Goal: Task Accomplishment & Management: Use online tool/utility

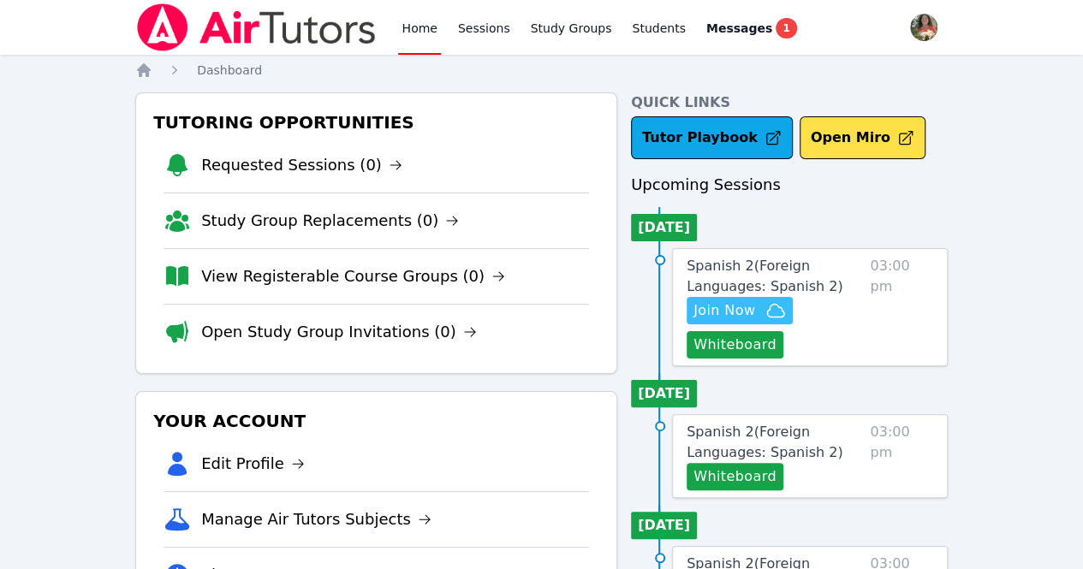
click at [732, 309] on span "Join Now" at bounding box center [724, 310] width 62 height 21
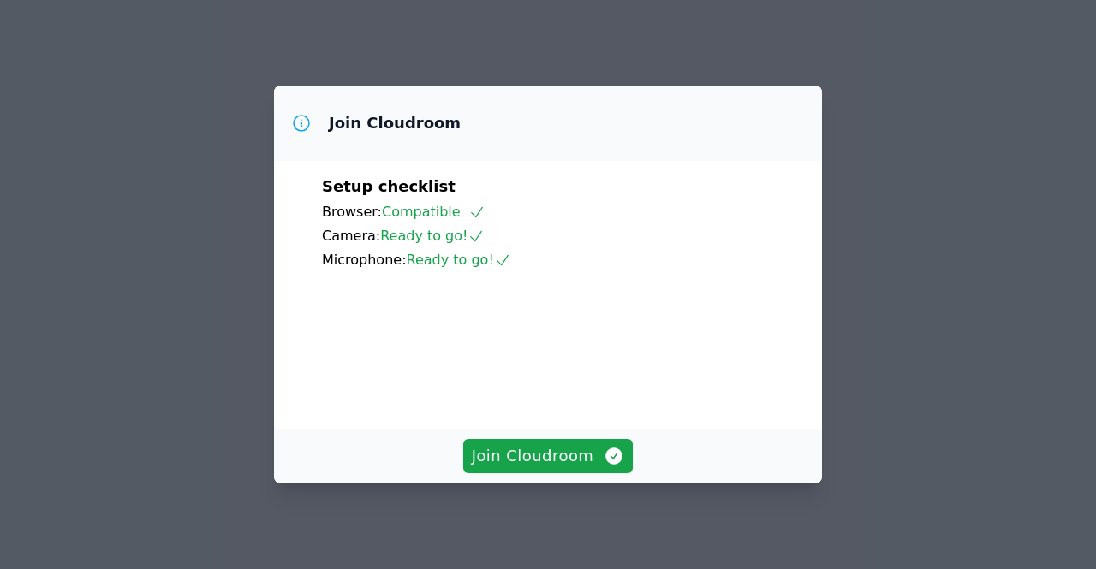
click at [569, 483] on div "Join Cloudroom" at bounding box center [548, 456] width 548 height 55
click at [548, 458] on span "Join Cloudroom" at bounding box center [548, 456] width 153 height 24
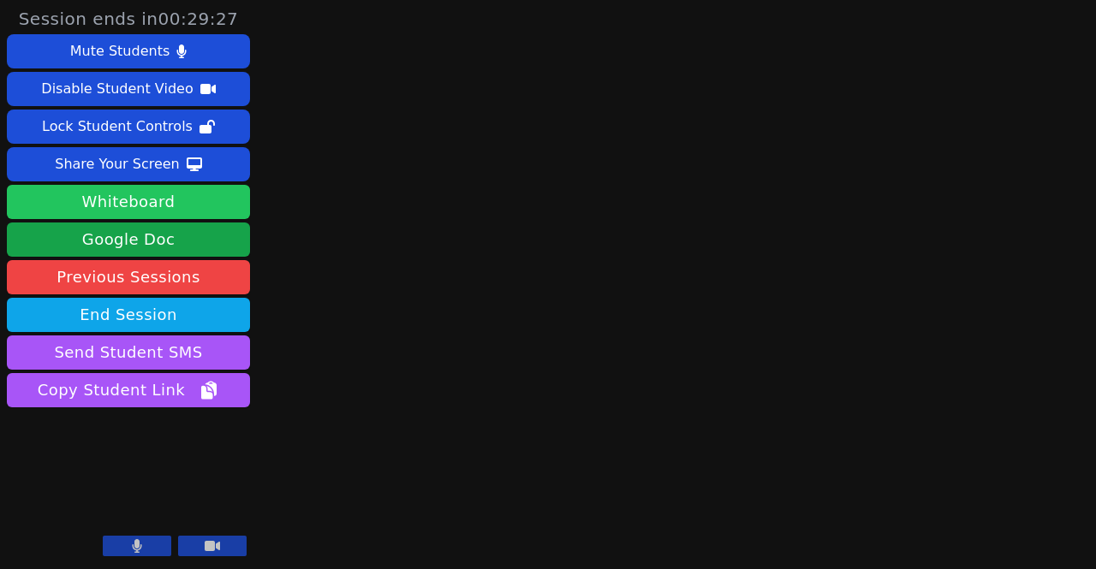
click at [187, 208] on button "Whiteboard" at bounding box center [128, 202] width 243 height 34
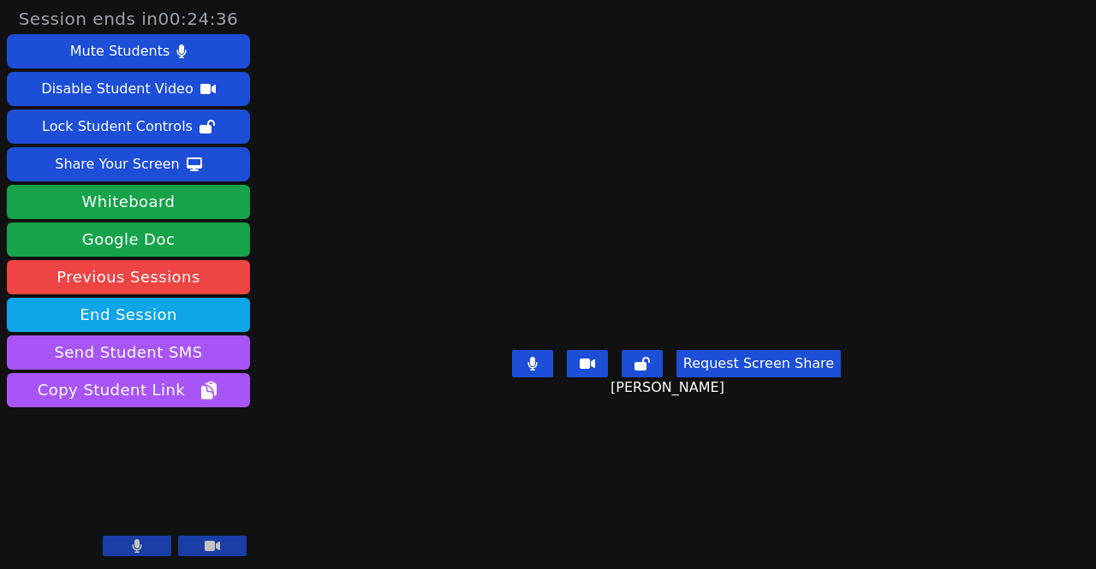
click at [749, 377] on button "Request Screen Share" at bounding box center [758, 363] width 164 height 27
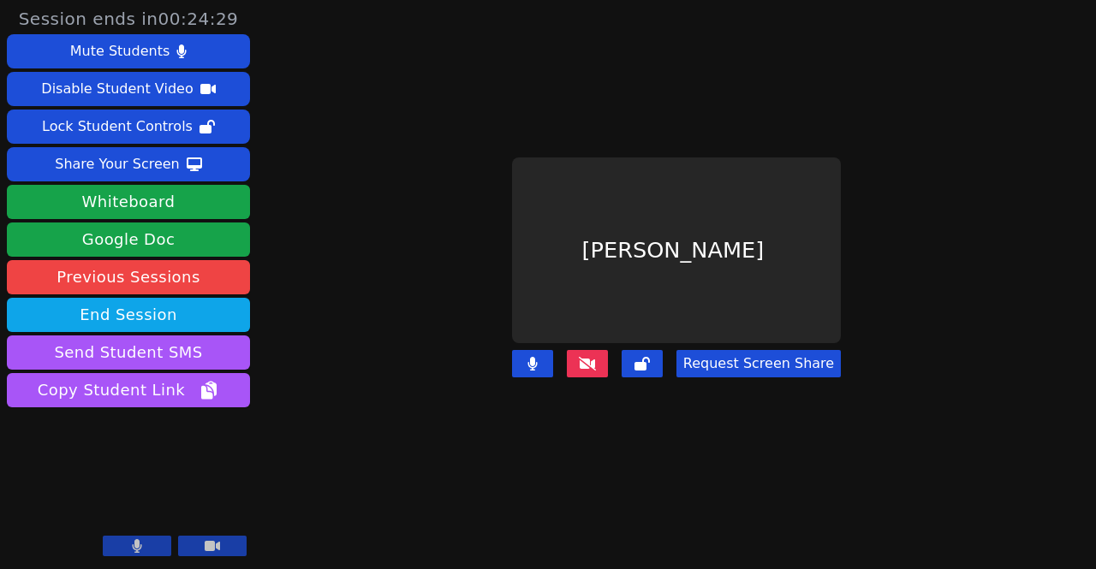
click at [587, 357] on icon at bounding box center [587, 364] width 17 height 14
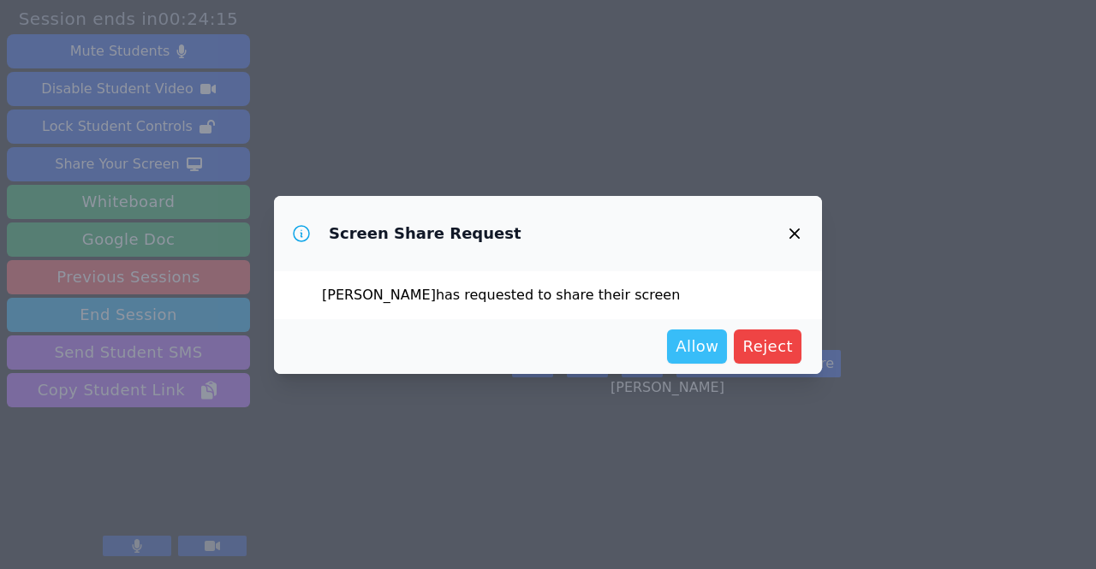
click at [698, 353] on span "Allow" at bounding box center [696, 347] width 43 height 24
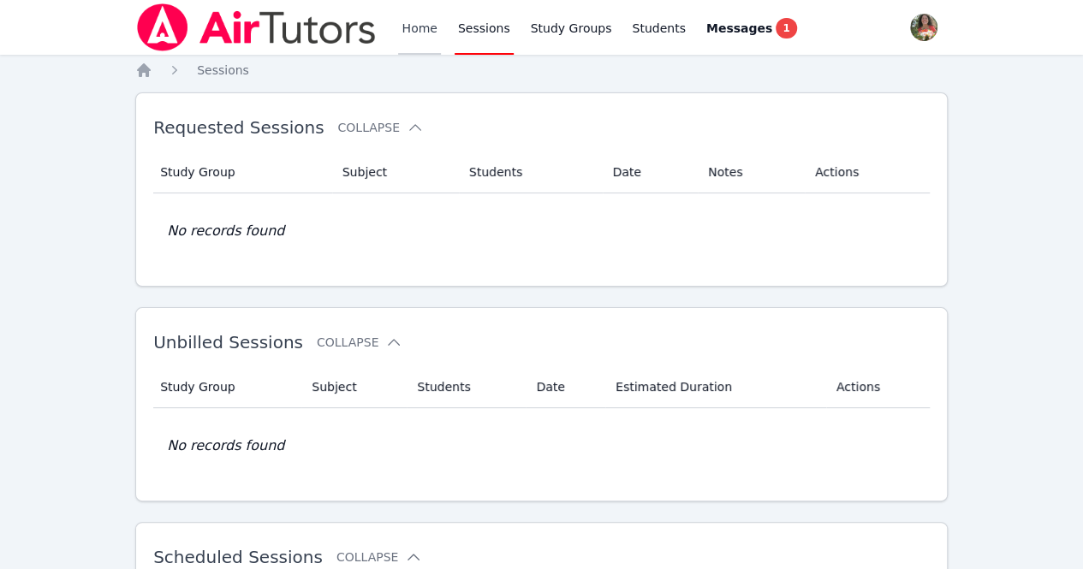
click at [417, 27] on link "Home" at bounding box center [419, 27] width 42 height 55
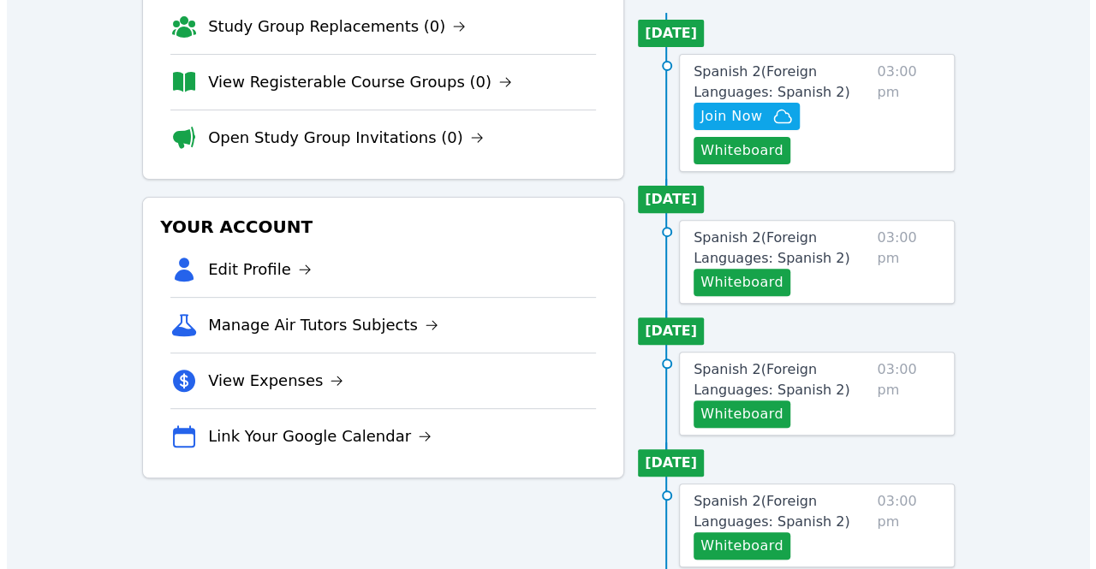
scroll to position [195, 0]
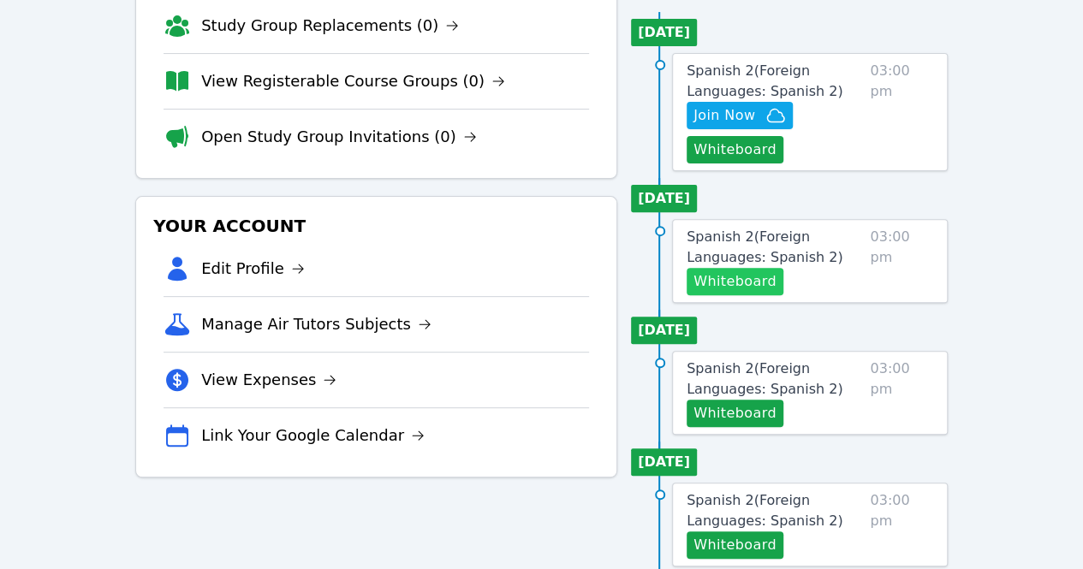
click at [743, 275] on button "Whiteboard" at bounding box center [734, 281] width 97 height 27
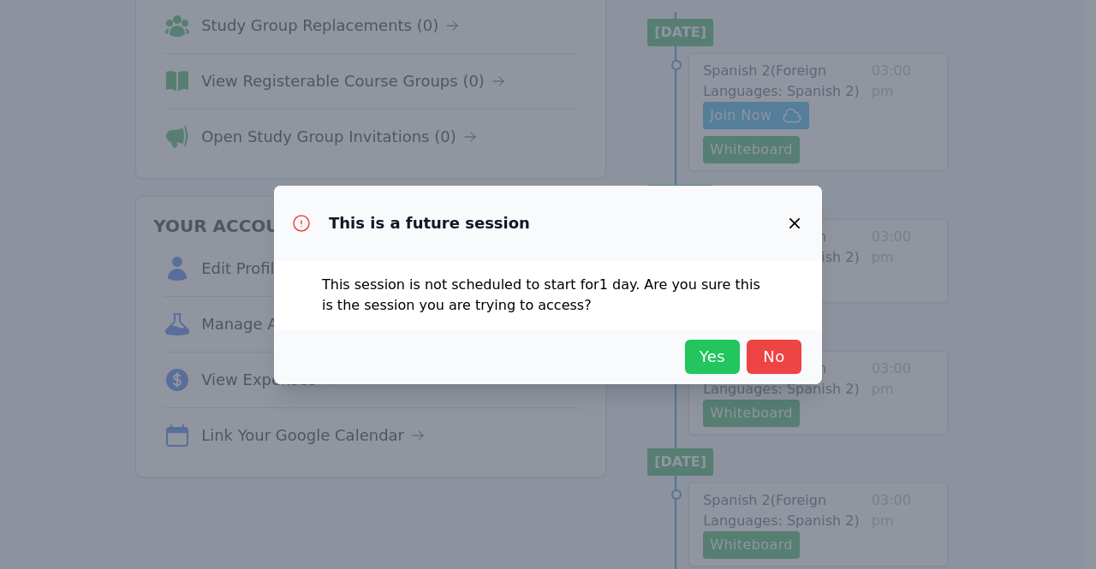
click at [716, 360] on span "Yes" at bounding box center [712, 357] width 38 height 24
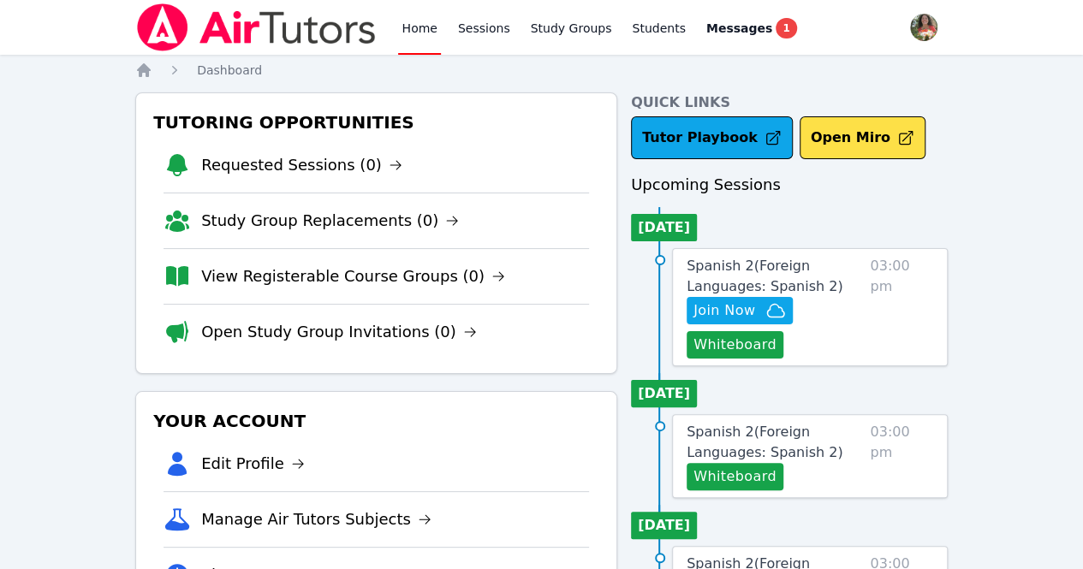
click at [745, 465] on button "Whiteboard" at bounding box center [734, 476] width 97 height 27
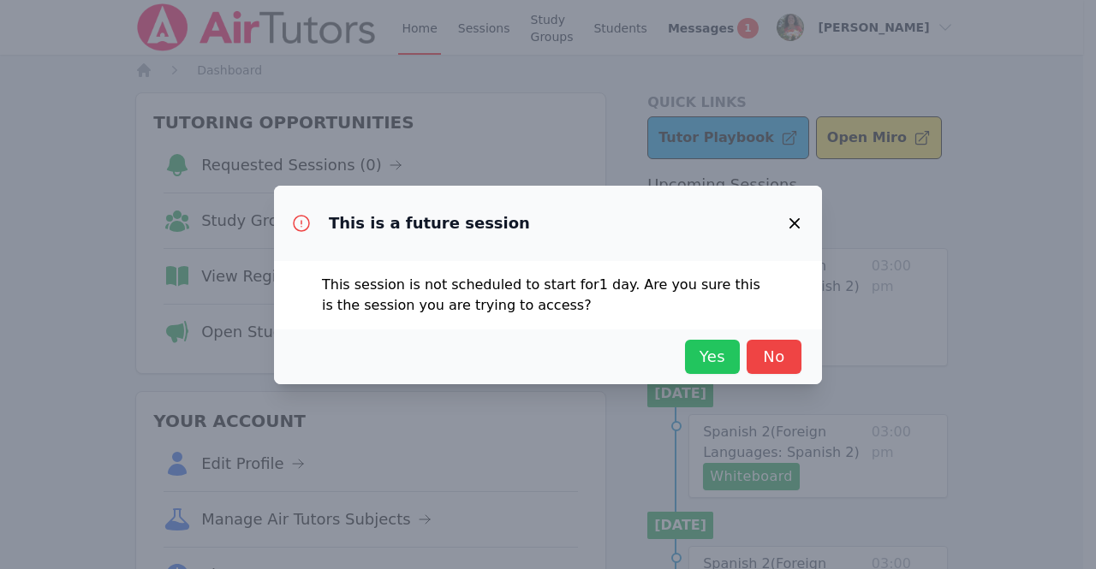
click at [705, 365] on span "Yes" at bounding box center [712, 357] width 38 height 24
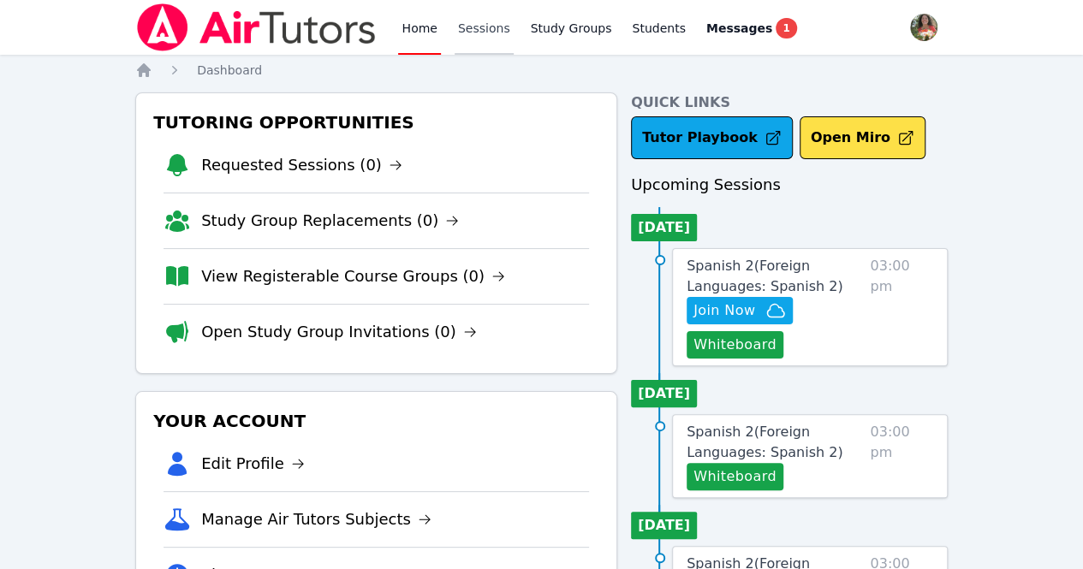
click at [469, 30] on link "Sessions" at bounding box center [483, 27] width 59 height 55
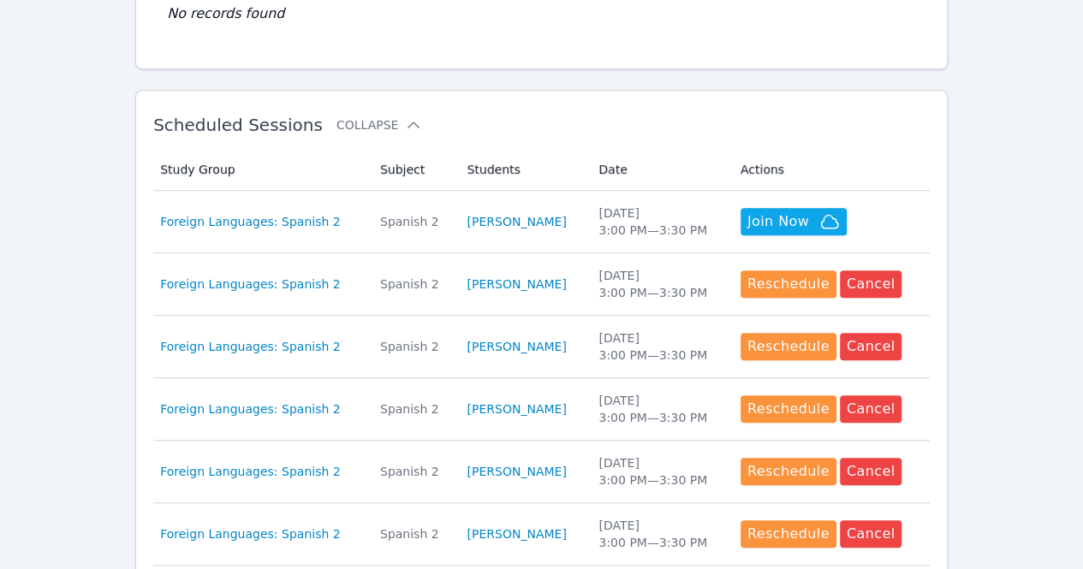
scroll to position [442, 0]
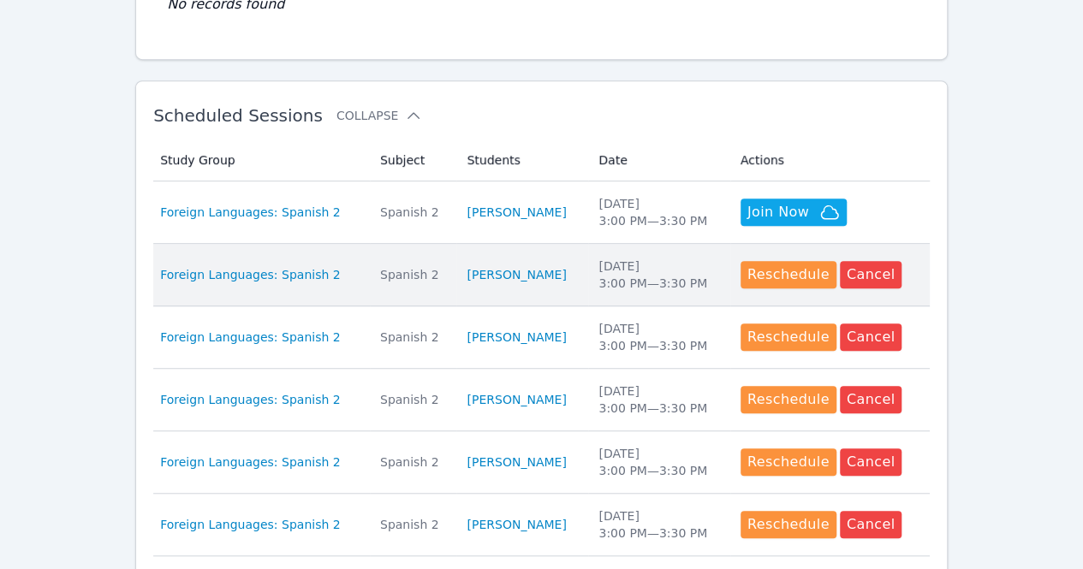
click at [702, 287] on div "Wed Sep 3 3:00 PM — 3:30 PM" at bounding box center [658, 275] width 121 height 34
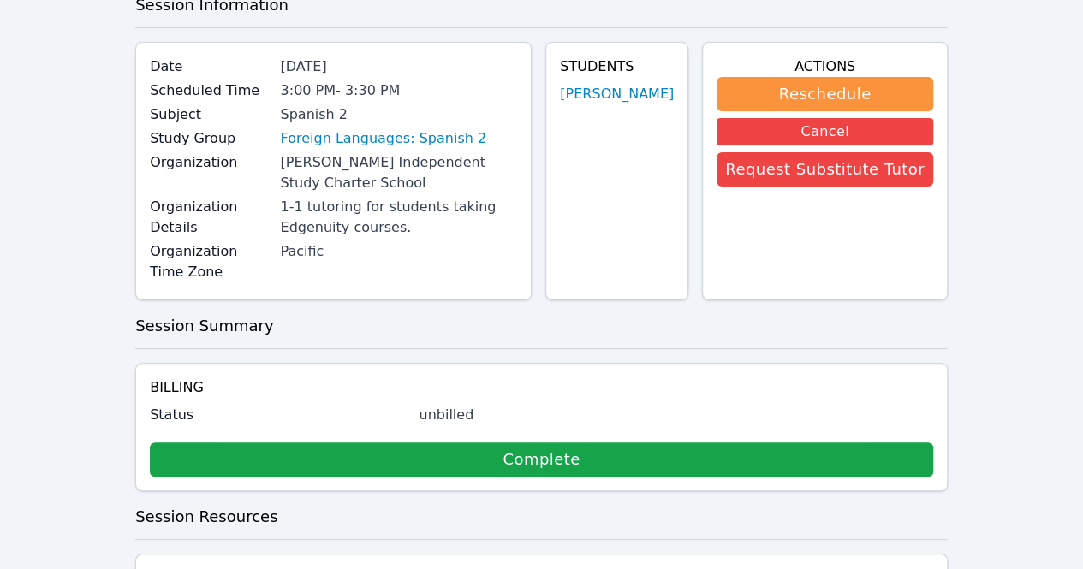
scroll to position [161, 0]
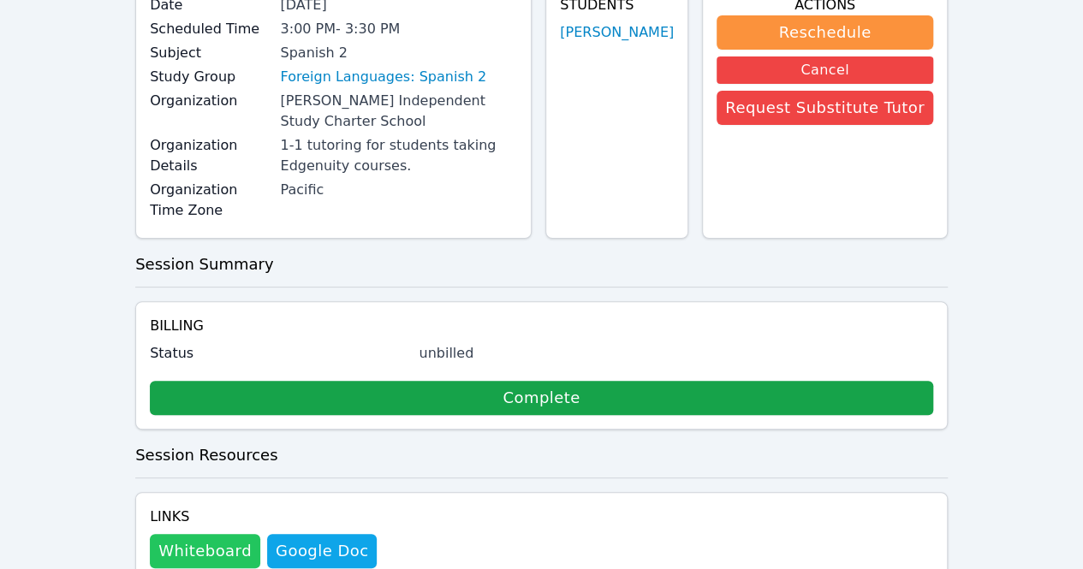
click at [224, 534] on button "Whiteboard" at bounding box center [205, 551] width 110 height 34
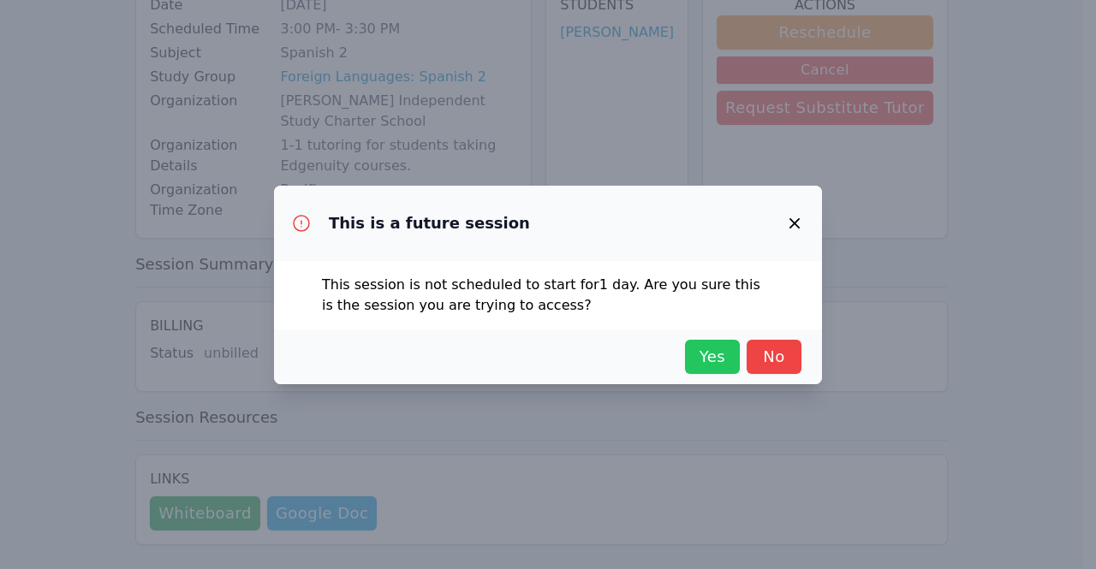
click at [694, 366] on span "Yes" at bounding box center [712, 357] width 38 height 24
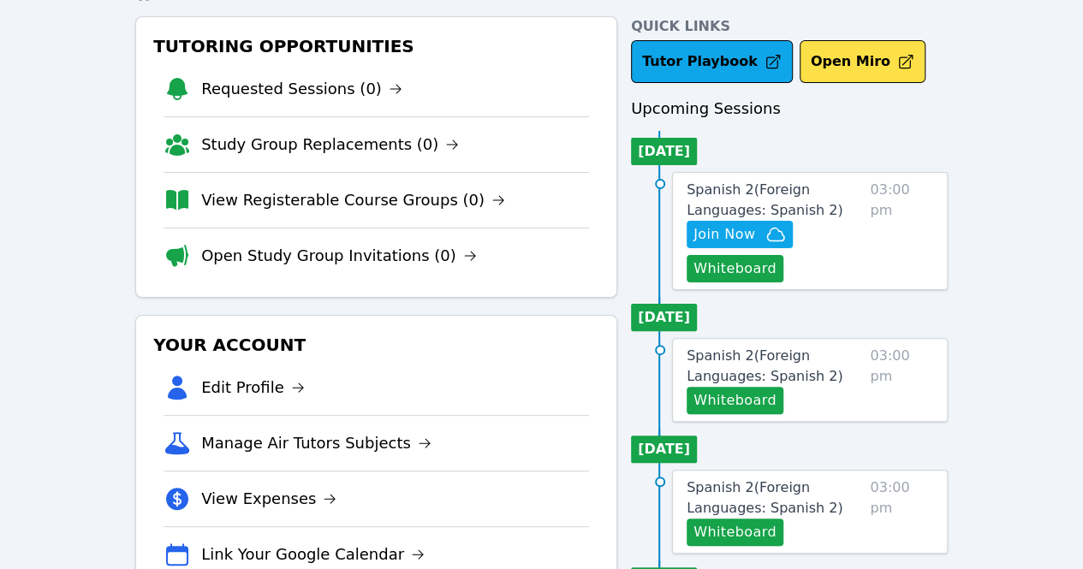
scroll to position [80, 0]
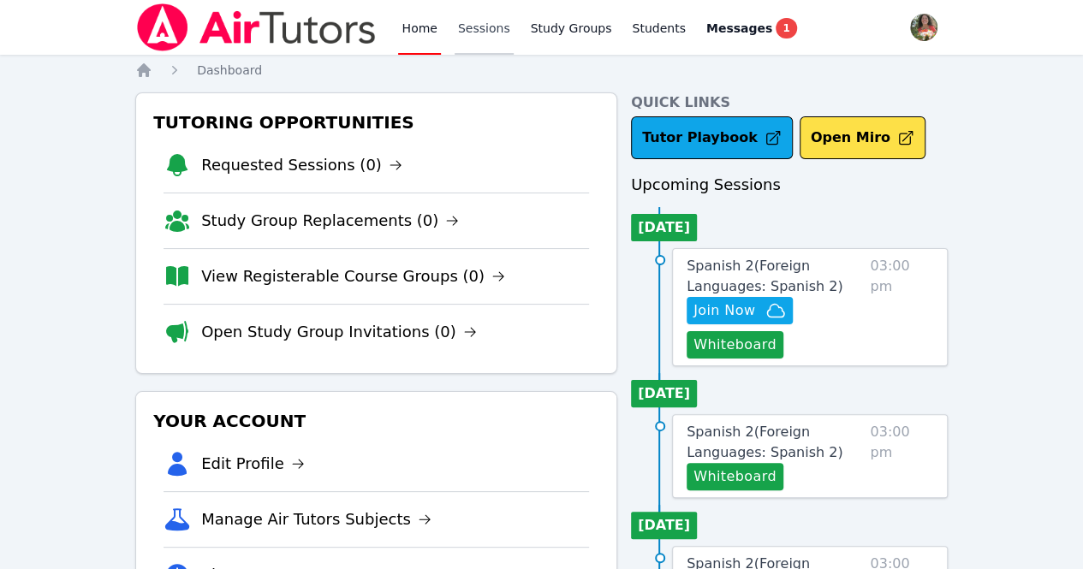
click at [481, 34] on link "Sessions" at bounding box center [483, 27] width 59 height 55
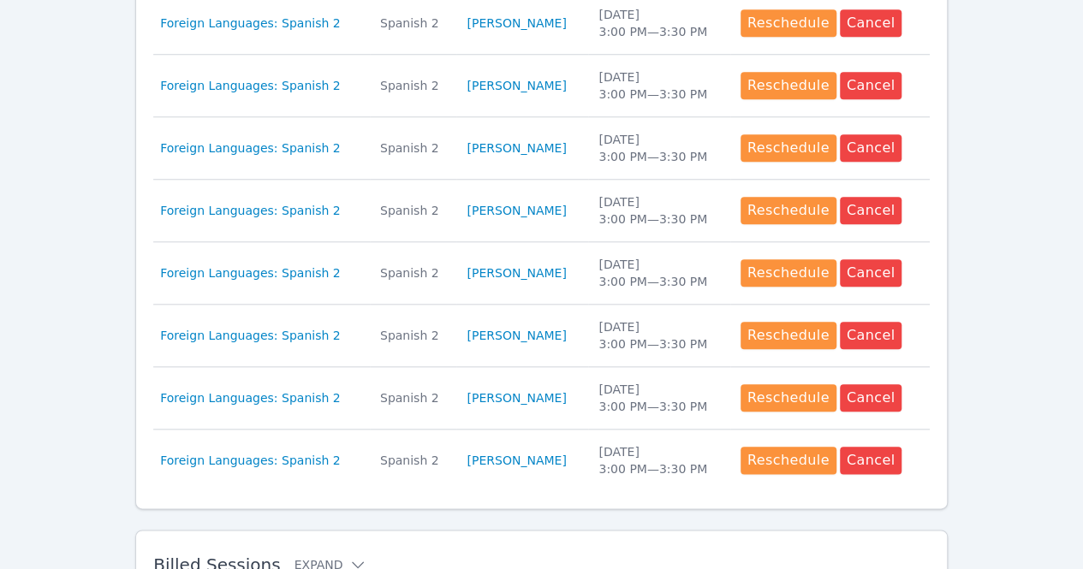
scroll to position [849, 0]
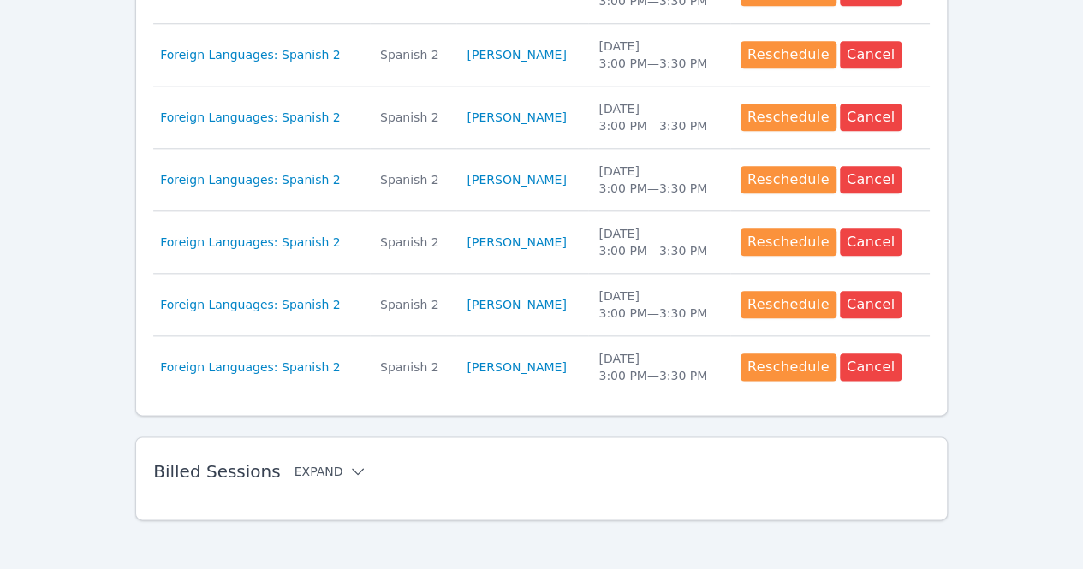
click at [329, 463] on button "Expand" at bounding box center [330, 471] width 73 height 17
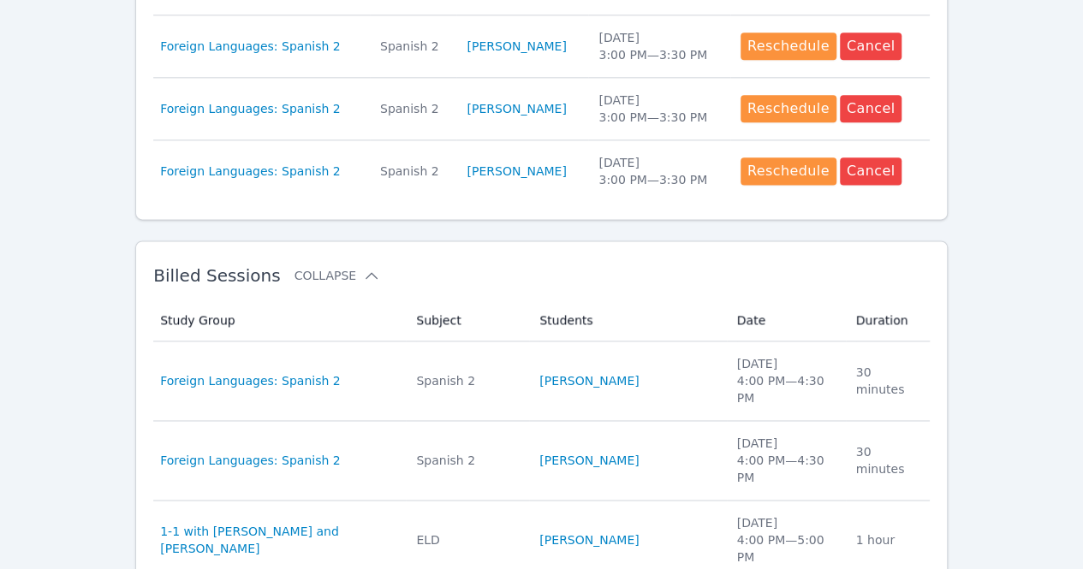
scroll to position [1049, 0]
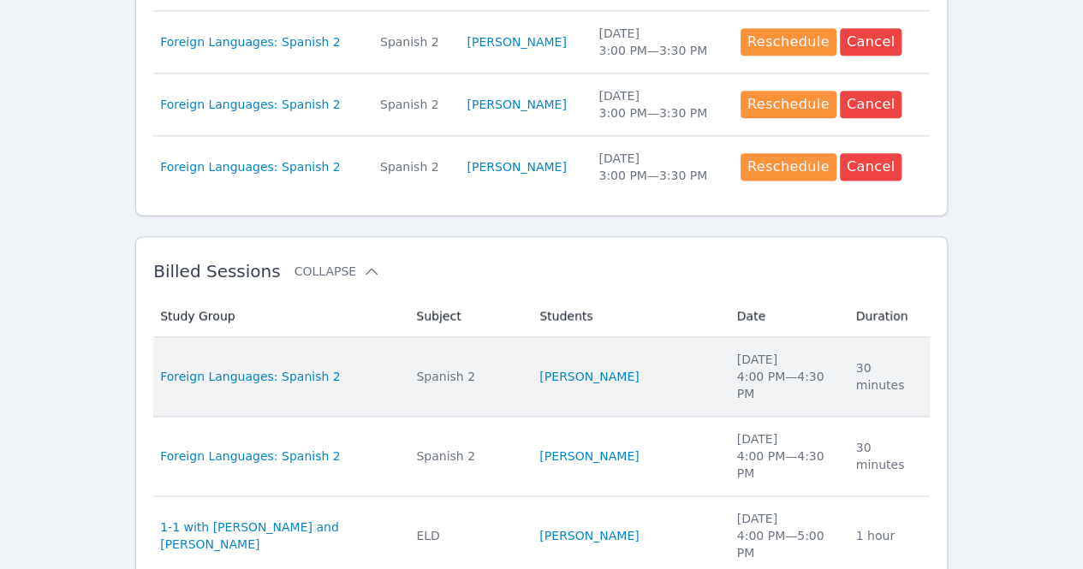
click at [524, 371] on td "Subject Spanish 2" at bounding box center [467, 377] width 123 height 80
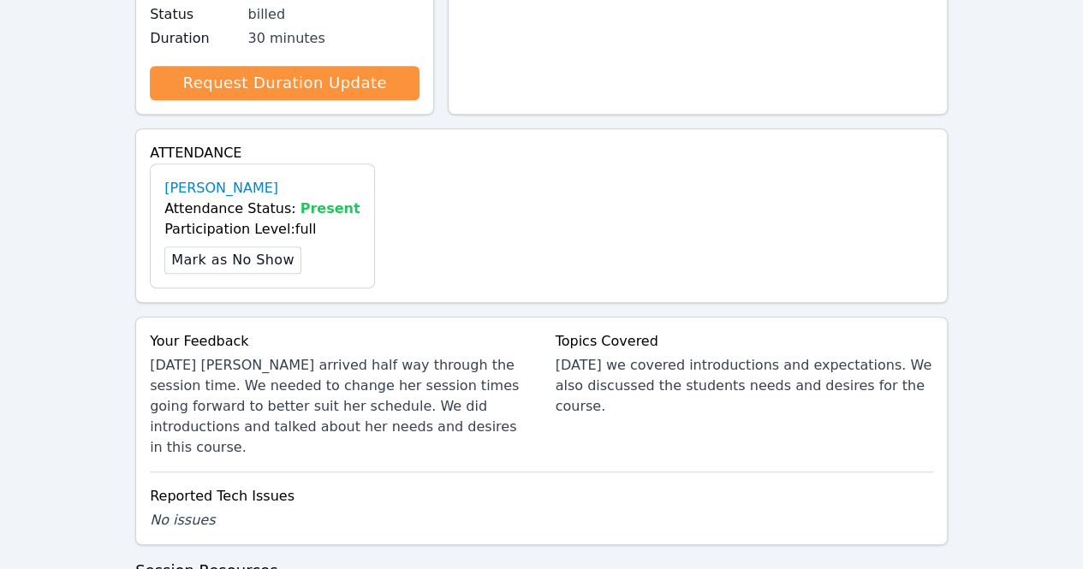
scroll to position [552, 0]
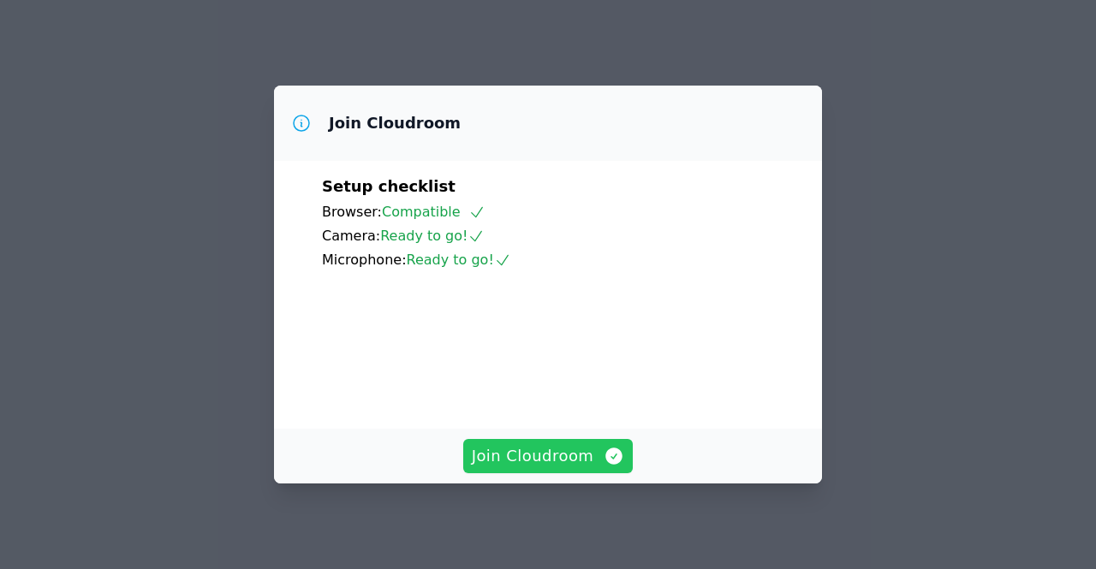
click at [525, 443] on button "Join Cloudroom" at bounding box center [548, 456] width 170 height 34
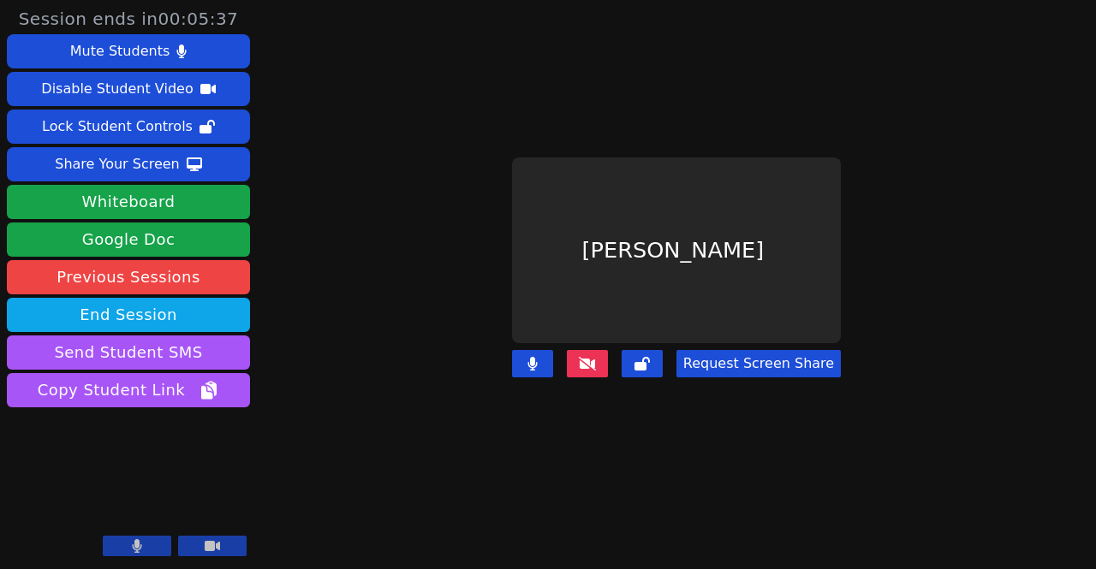
click at [724, 350] on button "Request Screen Share" at bounding box center [758, 363] width 164 height 27
click at [588, 357] on icon at bounding box center [587, 364] width 17 height 14
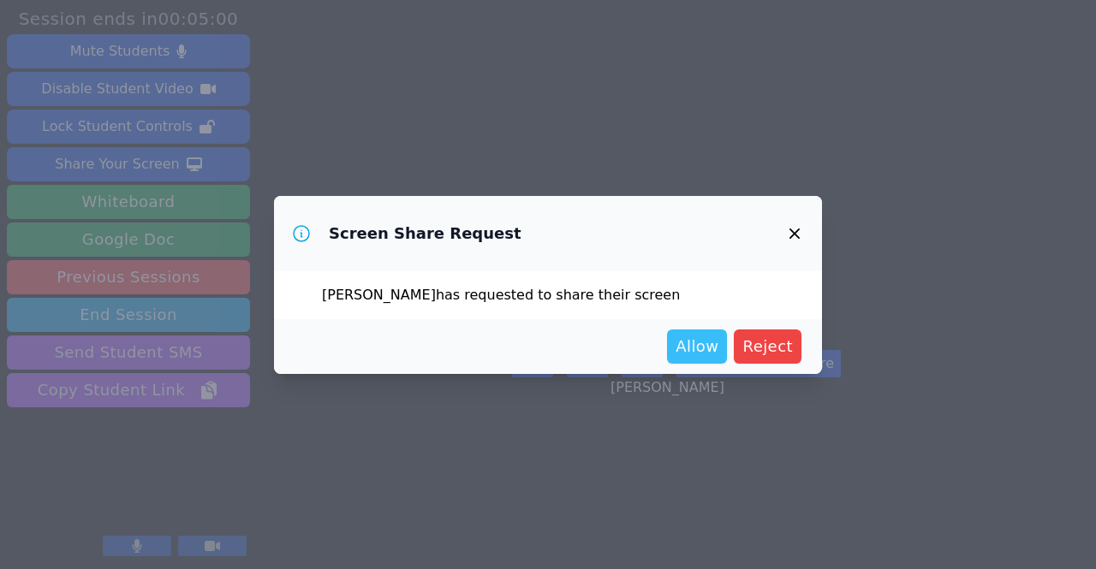
click at [700, 357] on span "Allow" at bounding box center [696, 347] width 43 height 24
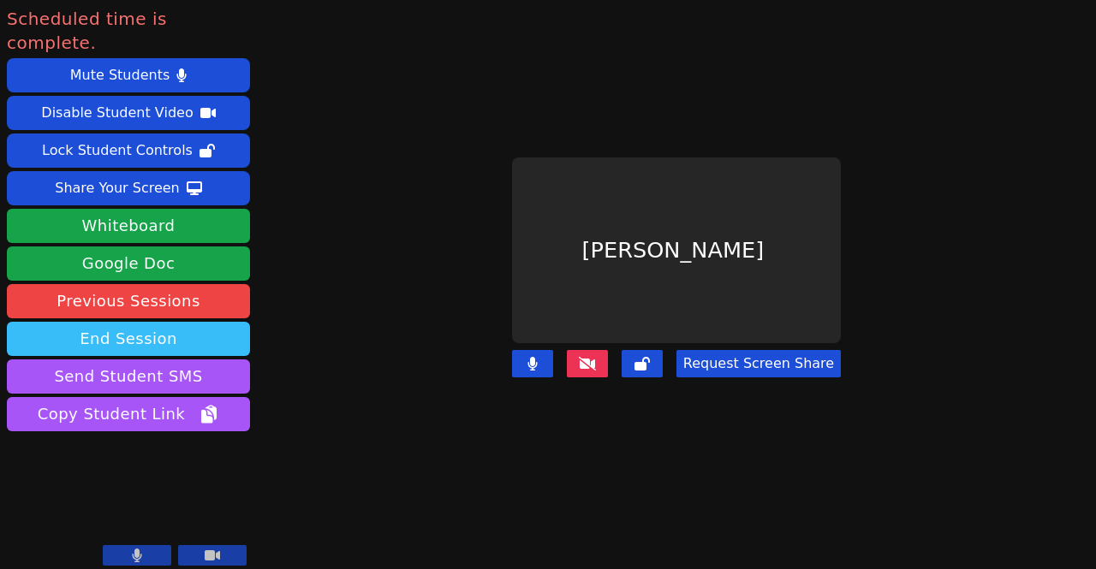
click at [157, 322] on button "End Session" at bounding box center [128, 339] width 243 height 34
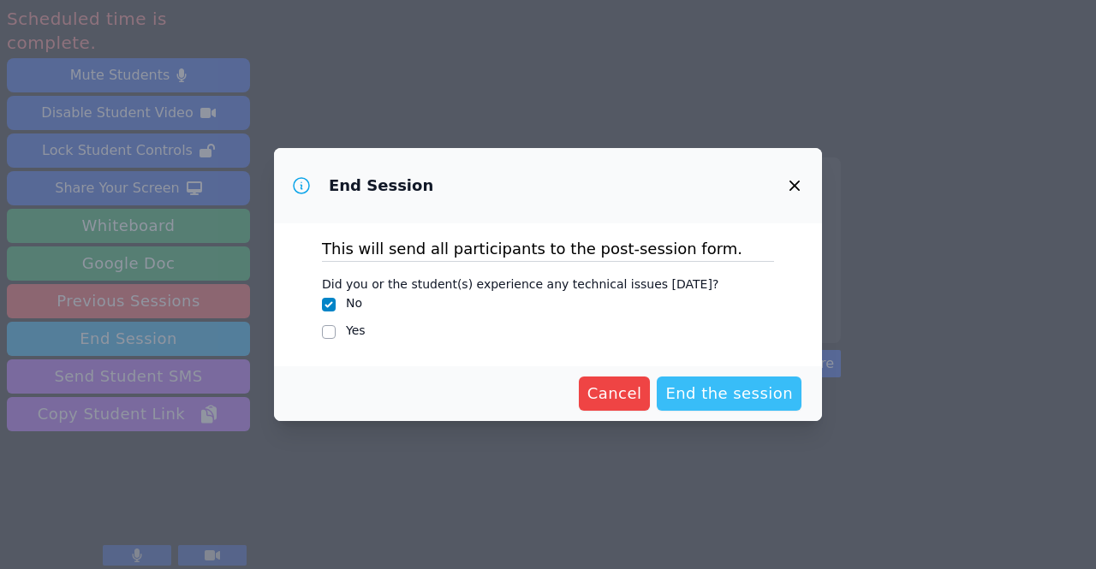
click at [702, 397] on span "End the session" at bounding box center [729, 394] width 128 height 24
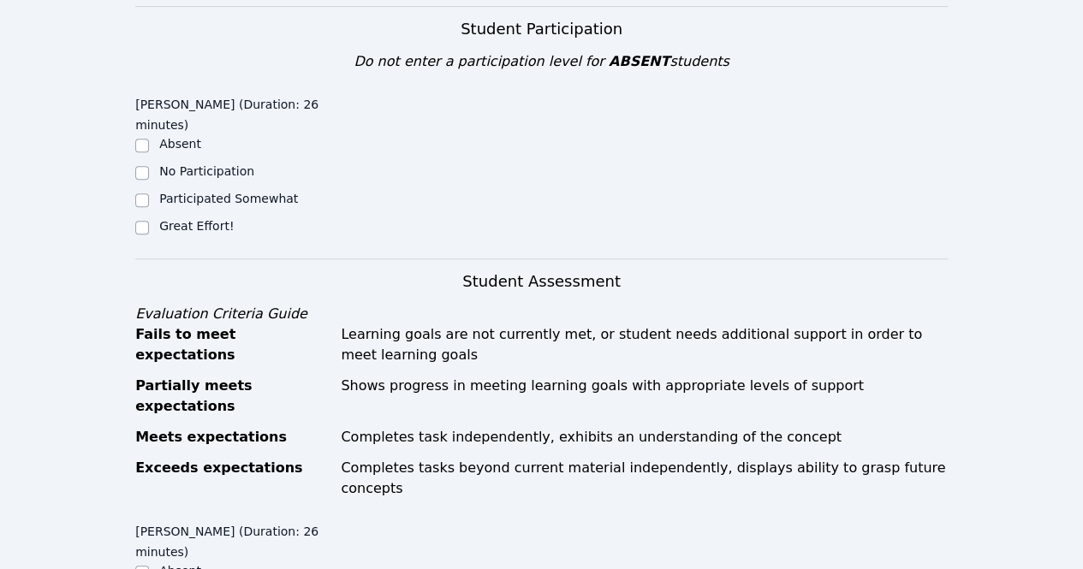
scroll to position [443, 0]
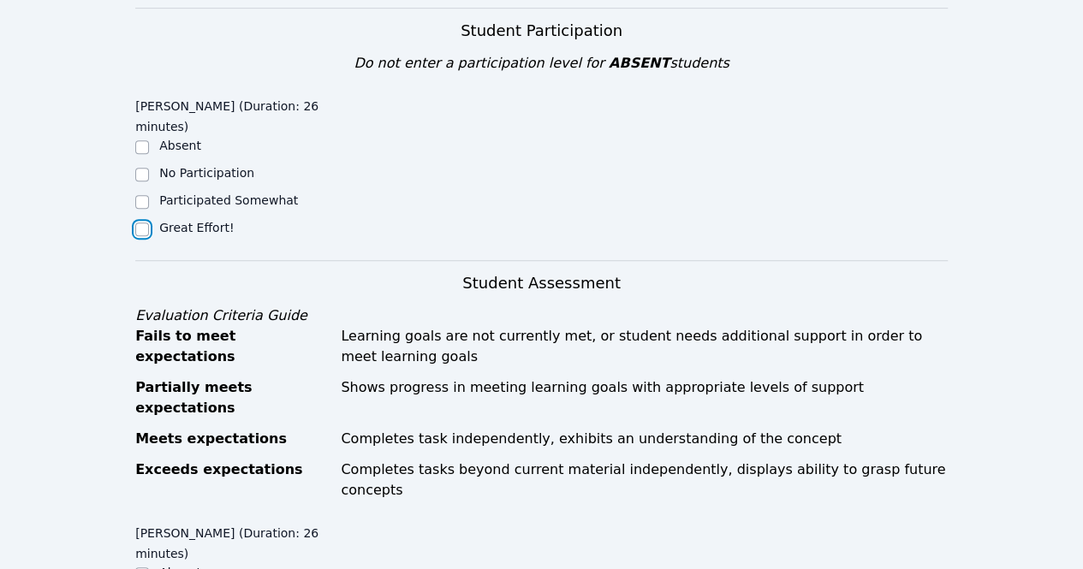
click at [140, 223] on input "Great Effort!" at bounding box center [142, 230] width 14 height 14
checkbox input "true"
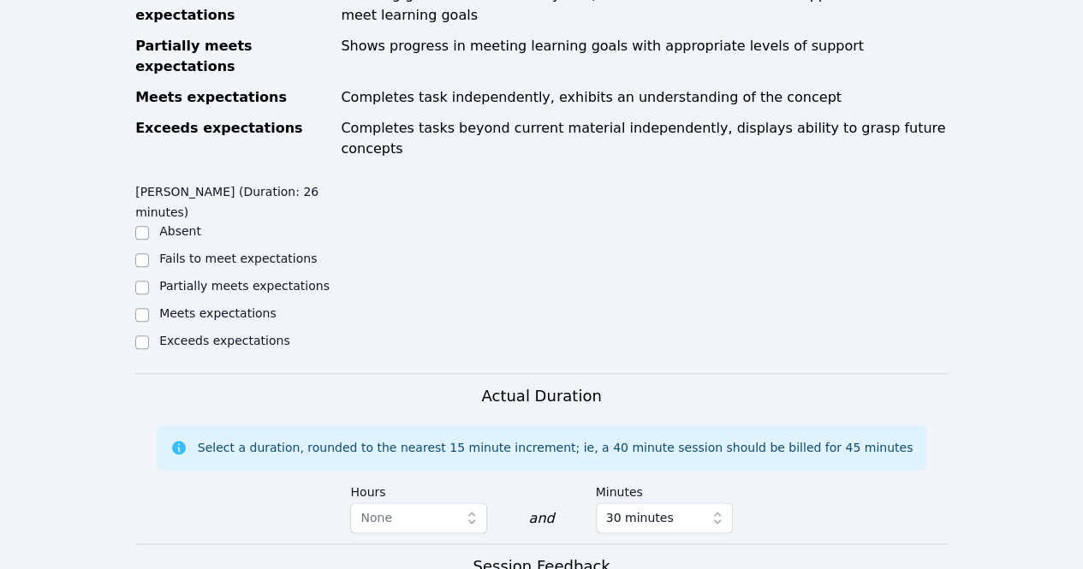
scroll to position [787, 0]
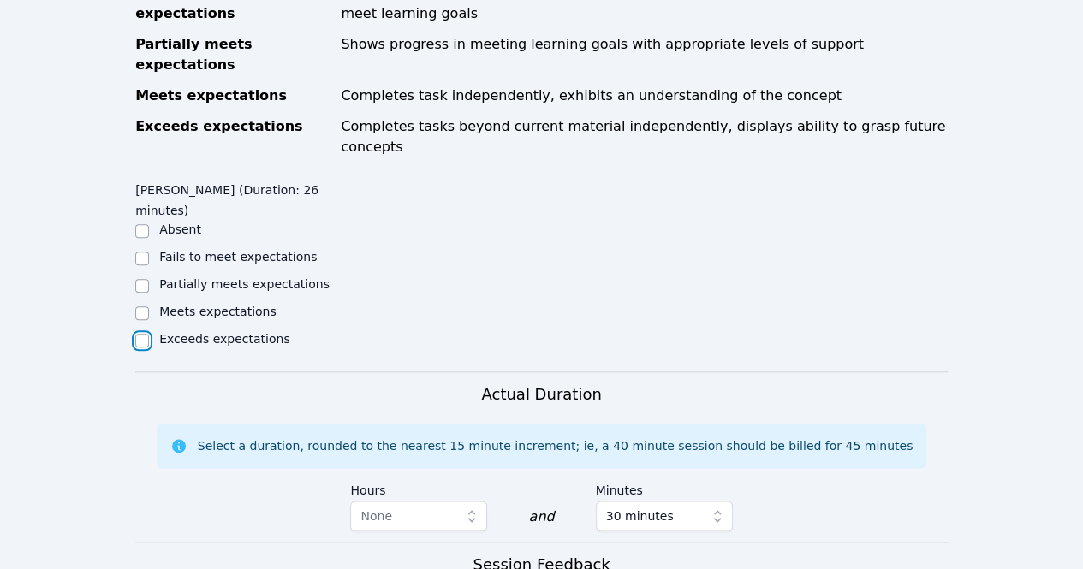
click at [139, 334] on input "Exceeds expectations" at bounding box center [142, 341] width 14 height 14
checkbox input "true"
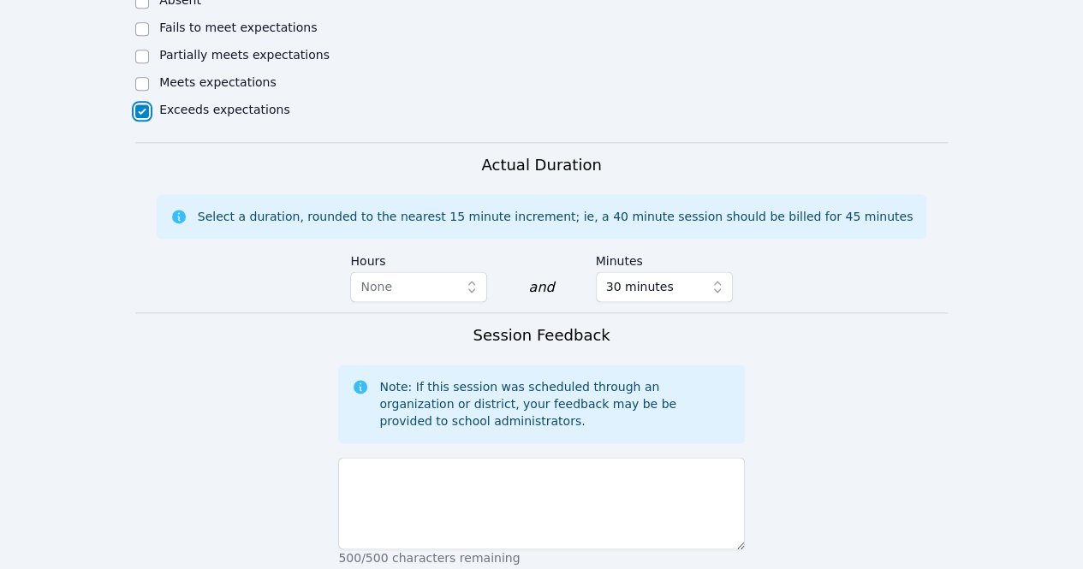
scroll to position [1022, 0]
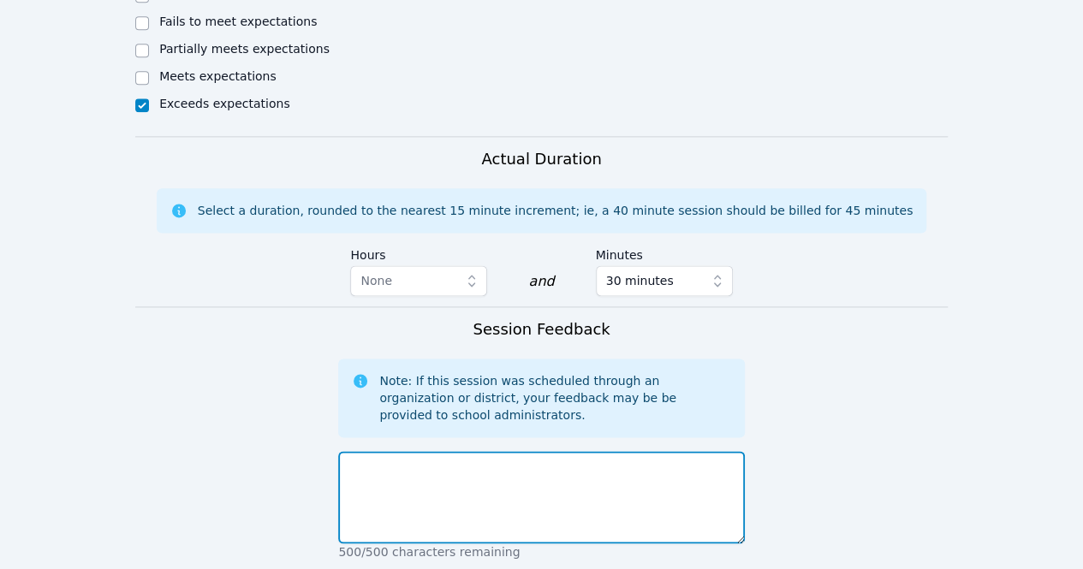
click at [418, 451] on textarea at bounding box center [541, 497] width 406 height 92
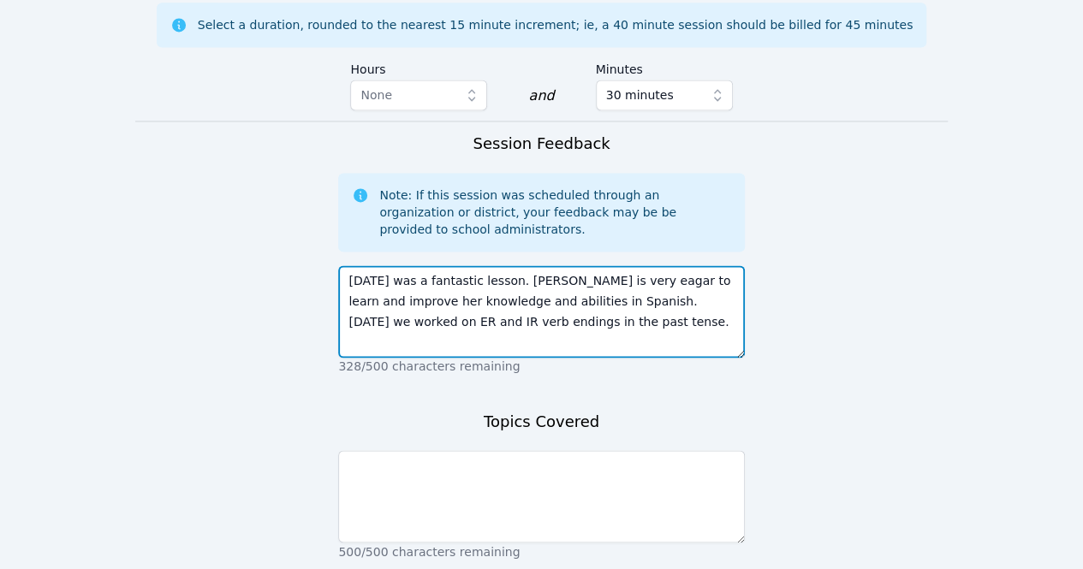
scroll to position [1227, 0]
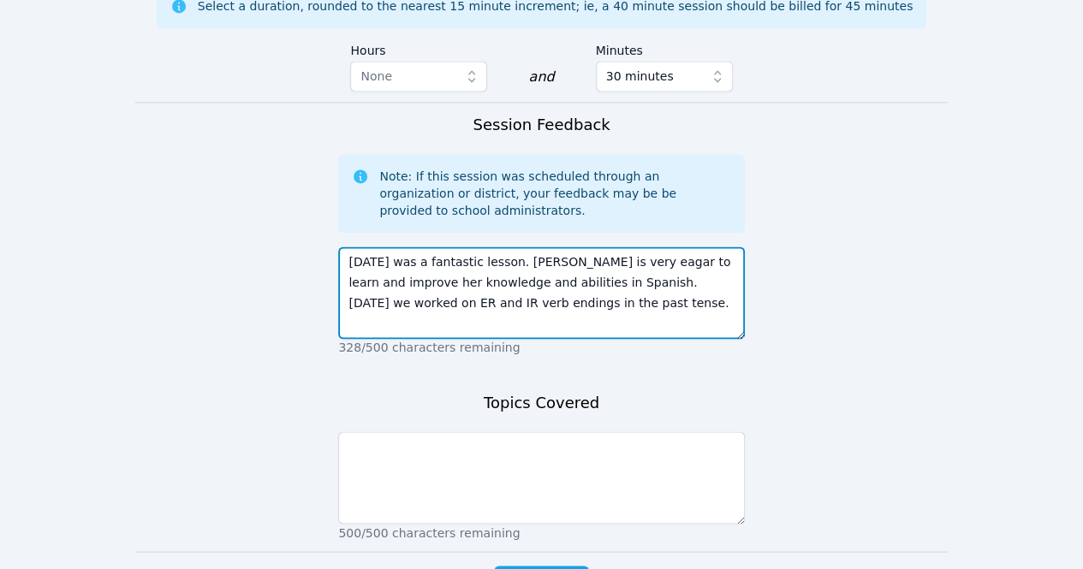
type textarea "Today was a fantastic lesson. Tezeeb is very eagar to learn and improve her kno…"
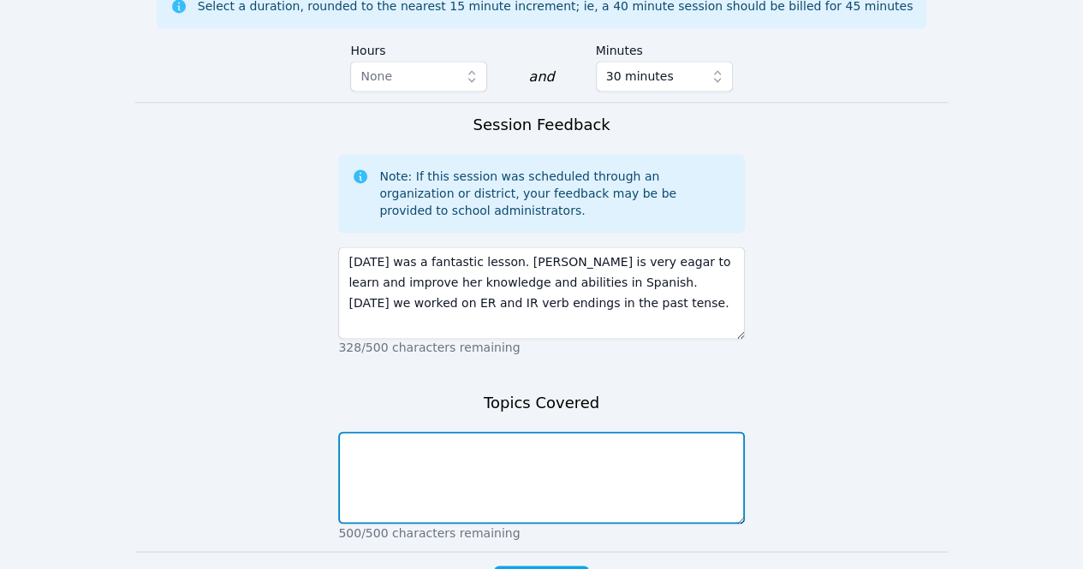
click at [390, 431] on textarea at bounding box center [541, 477] width 406 height 92
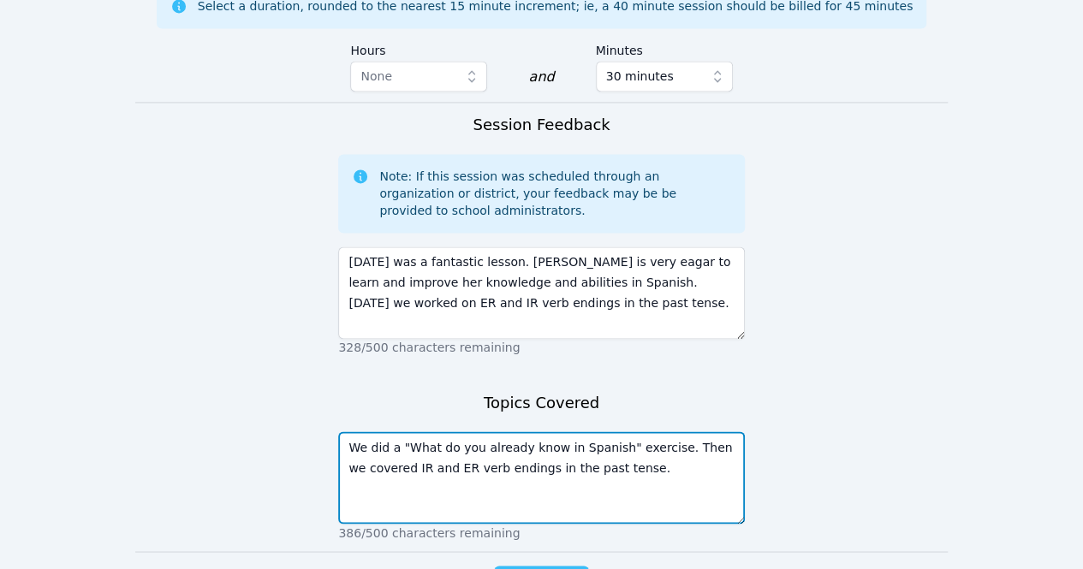
type textarea "We did a "What do you already know in Spanish" exercise. Then we covered IR and…"
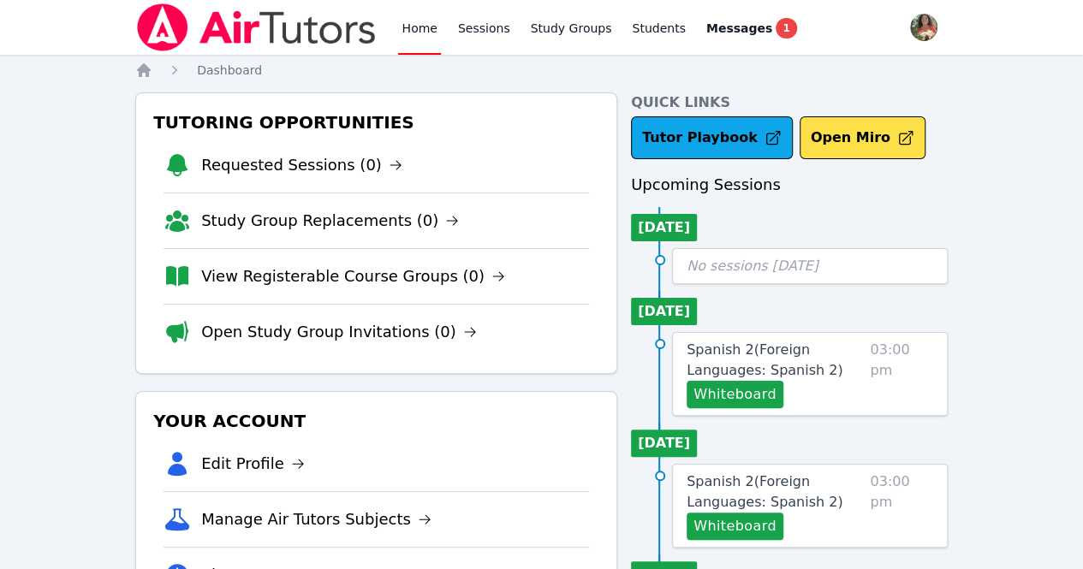
click at [420, 23] on link "Home" at bounding box center [419, 27] width 42 height 55
